Goal: Find specific page/section: Find specific page/section

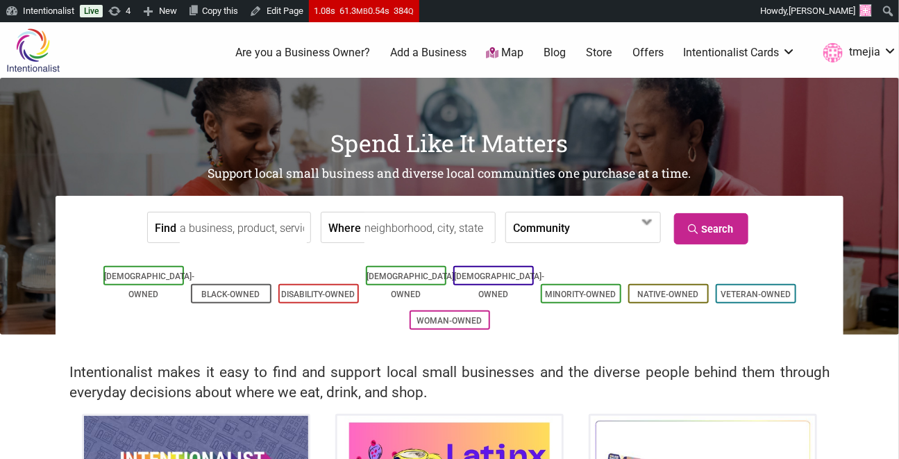
click at [238, 224] on input "Find" at bounding box center [243, 227] width 127 height 31
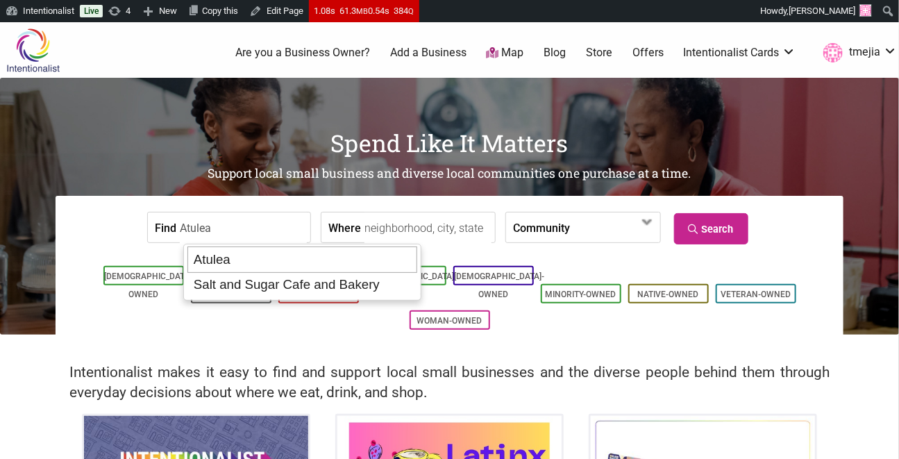
type input "Salt and Sugar Cafe and Bakery"
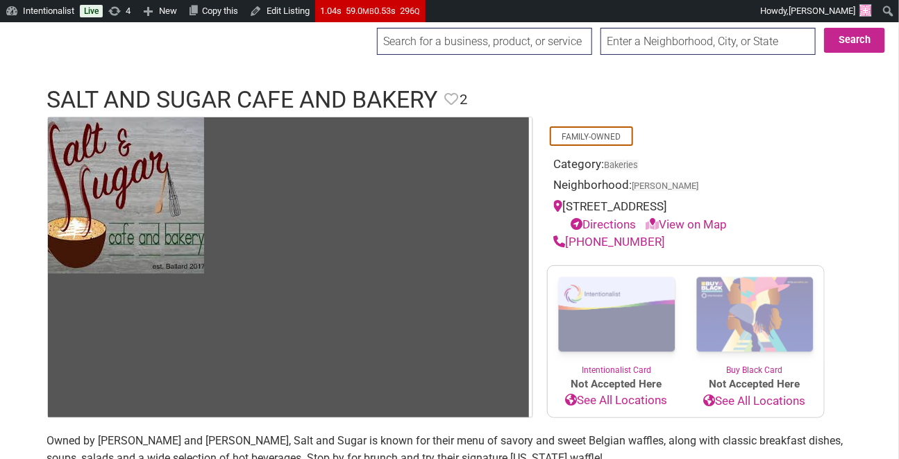
scroll to position [266, 0]
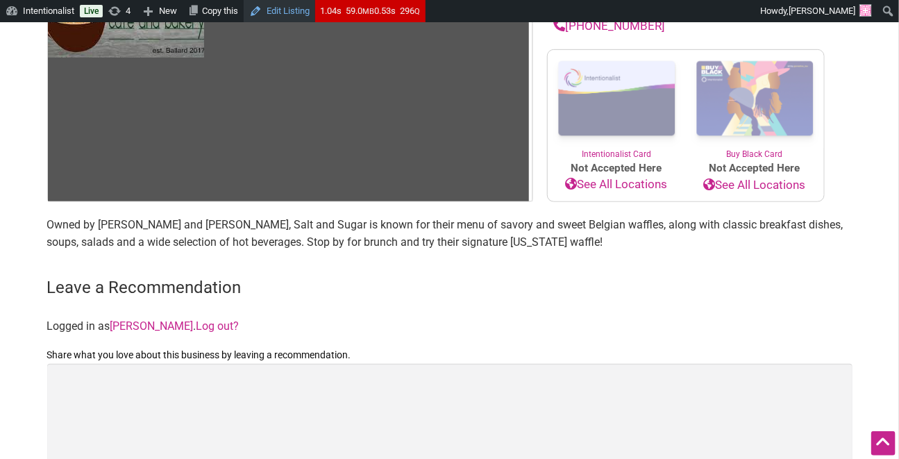
click at [301, 14] on link "Edit Listing" at bounding box center [280, 11] width 72 height 22
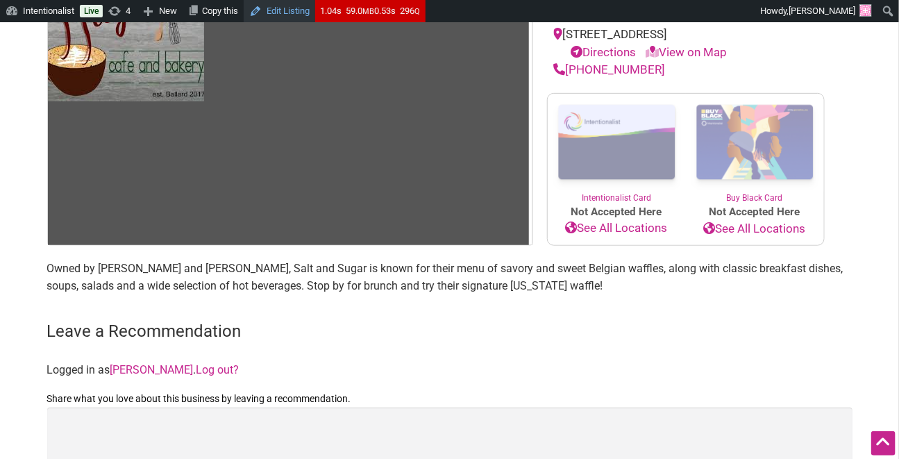
scroll to position [172, 0]
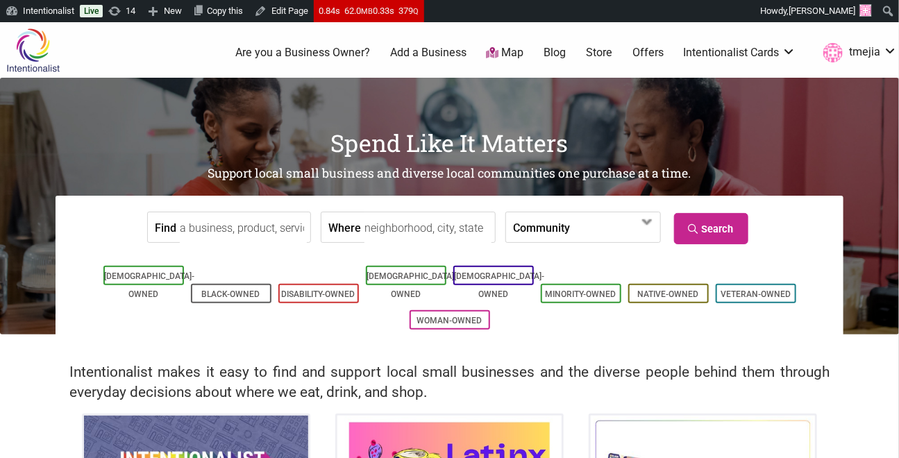
click at [255, 235] on input "Find" at bounding box center [243, 227] width 127 height 31
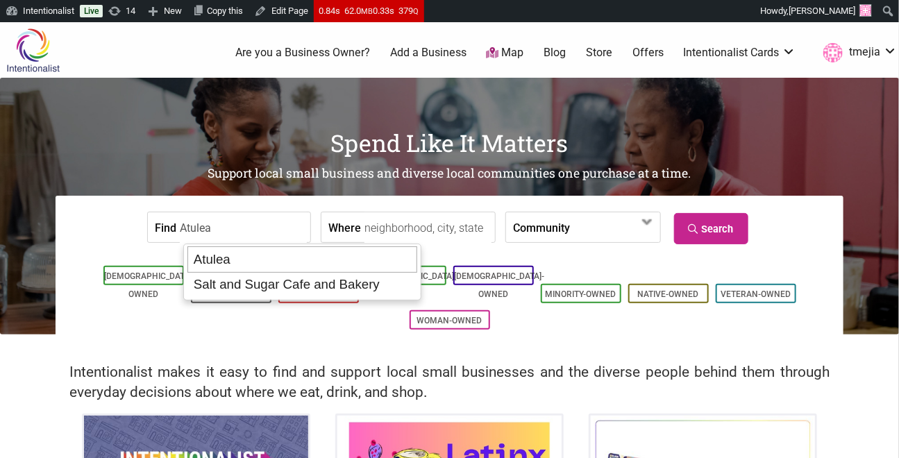
type input "Salt and Sugar Cafe and Bakery"
